Goal: Transaction & Acquisition: Purchase product/service

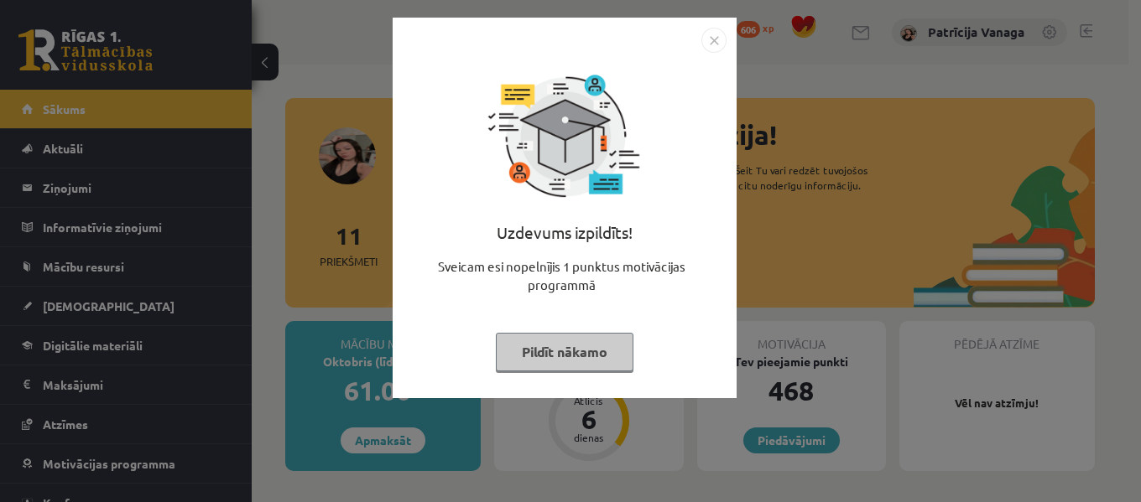
click at [722, 48] on img "Close" at bounding box center [713, 40] width 25 height 25
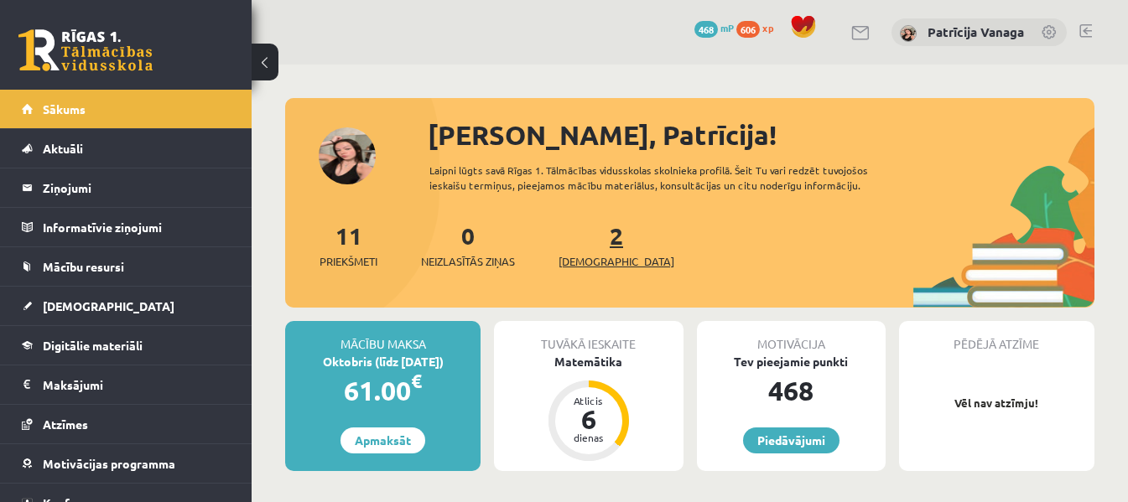
click at [599, 257] on span "[DEMOGRAPHIC_DATA]" at bounding box center [617, 261] width 116 height 17
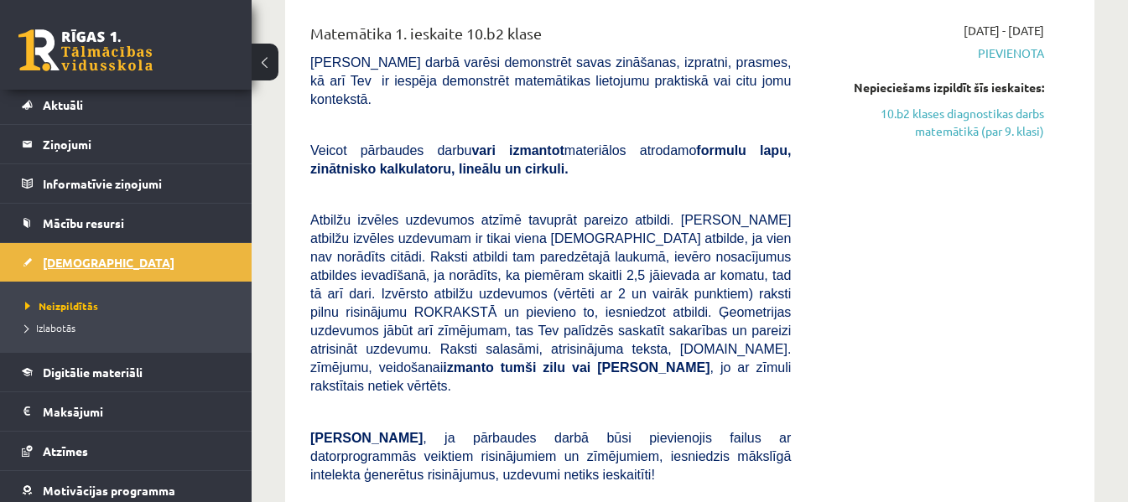
scroll to position [84, 0]
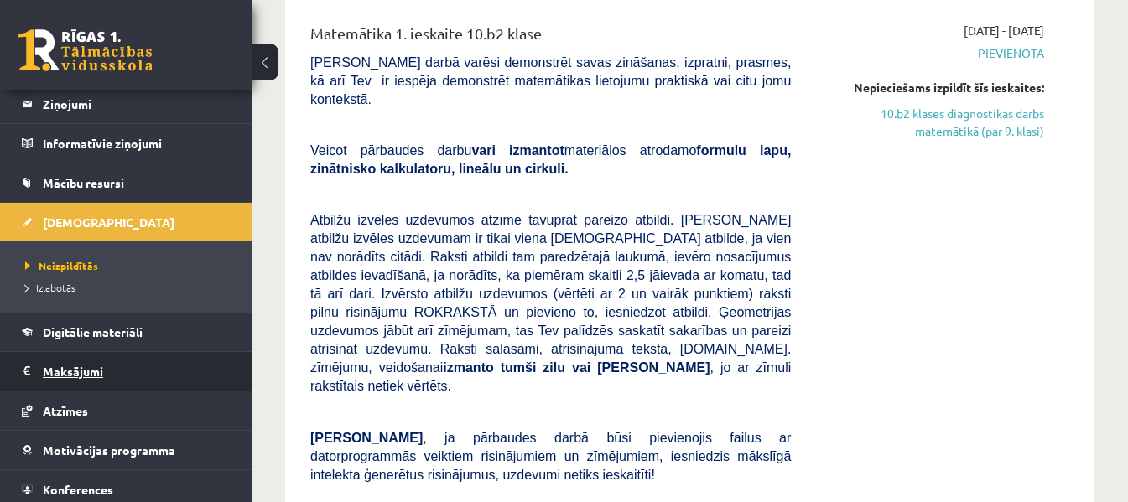
click at [143, 386] on legend "Maksājumi 0" at bounding box center [137, 371] width 188 height 39
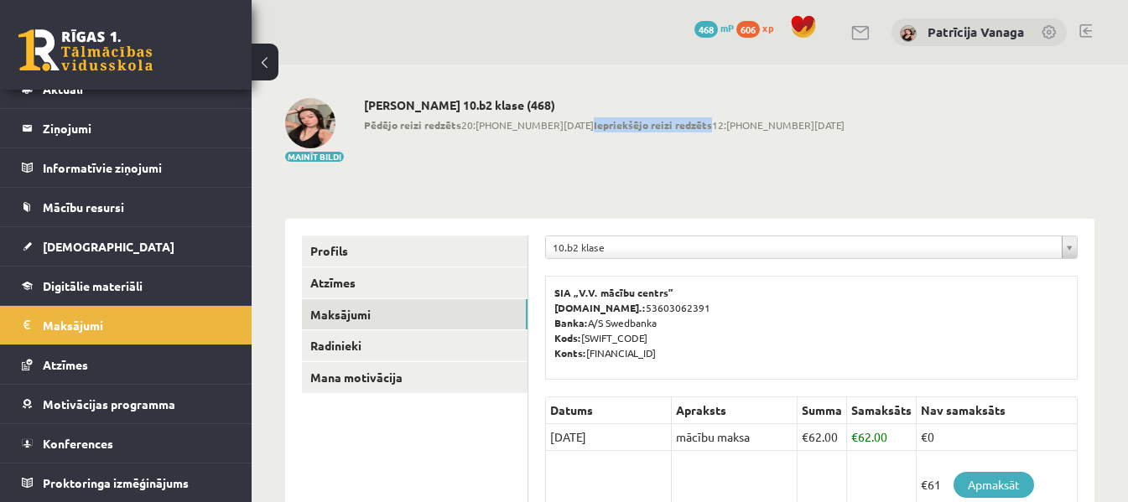
drag, startPoint x: 539, startPoint y: 125, endPoint x: 654, endPoint y: 128, distance: 114.9
click at [654, 128] on b "Iepriekšējo reizi redzēts" at bounding box center [653, 124] width 118 height 13
click at [665, 148] on div "Patrīcija Vanaga 10.b2 klase (468) Pēdējo reizi redzēts 20:54 10.10.25 Iepriekš…" at bounding box center [604, 130] width 481 height 65
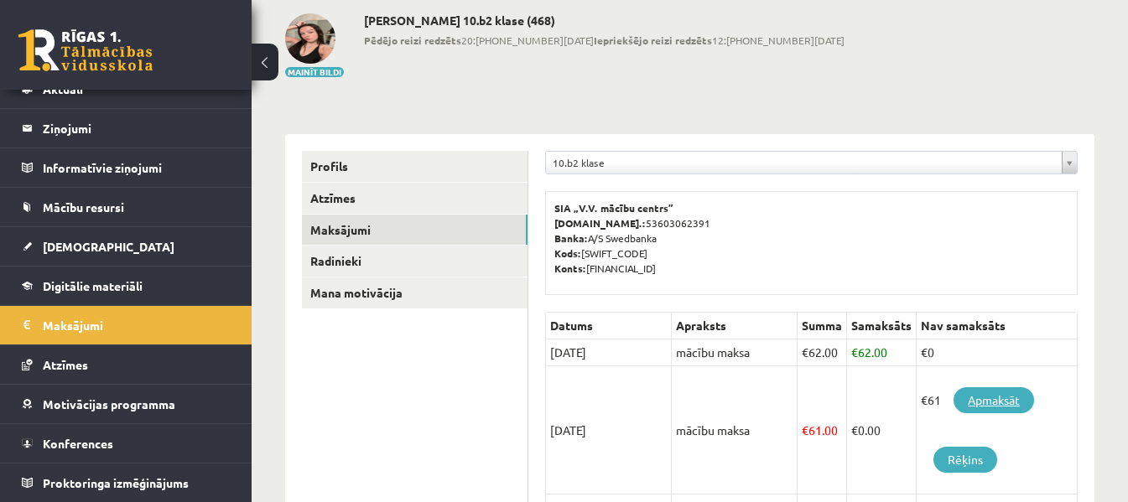
scroll to position [84, 0]
click at [992, 405] on link "Apmaksāt" at bounding box center [994, 401] width 81 height 26
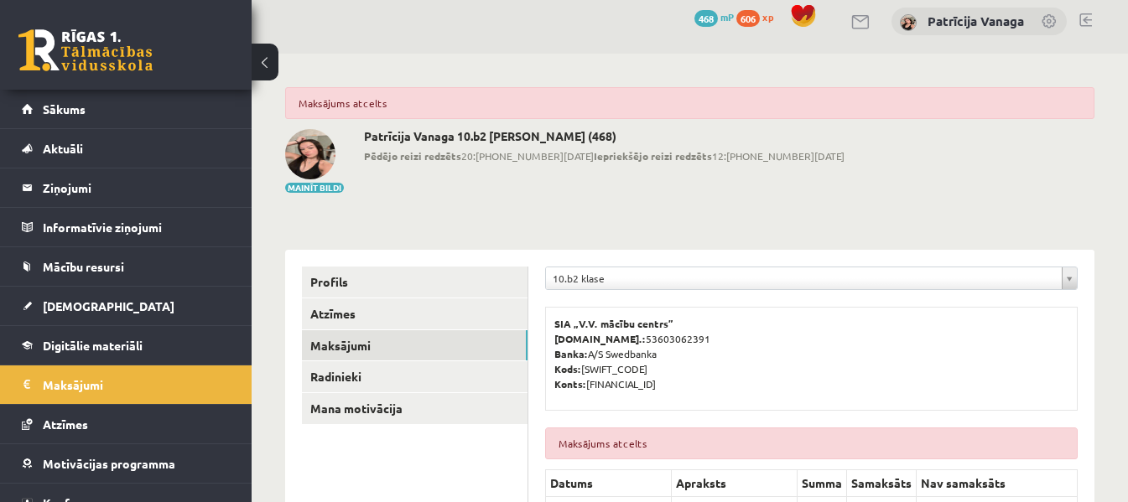
scroll to position [252, 0]
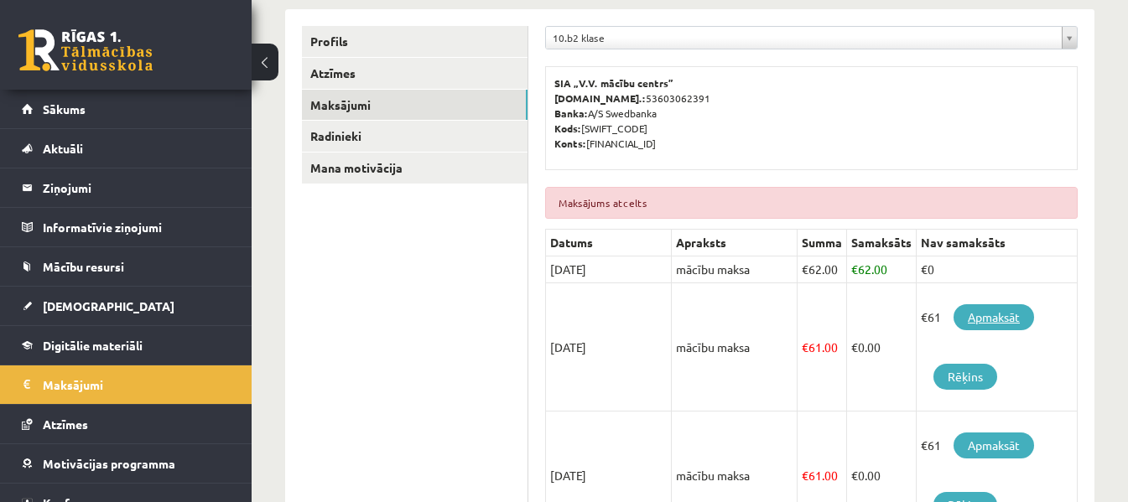
click at [984, 320] on link "Apmaksāt" at bounding box center [994, 317] width 81 height 26
